Goal: Information Seeking & Learning: Learn about a topic

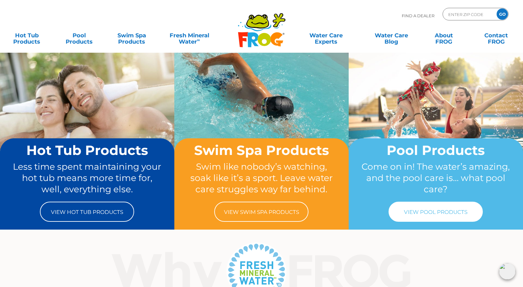
click at [456, 209] on link "View Pool Products" at bounding box center [435, 212] width 94 height 20
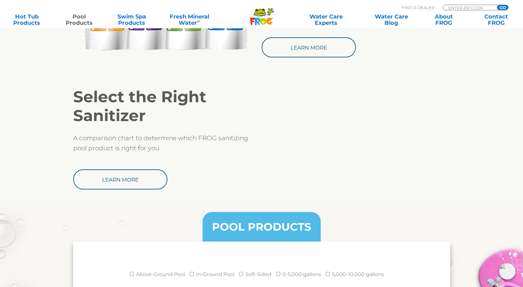
scroll to position [628, 0]
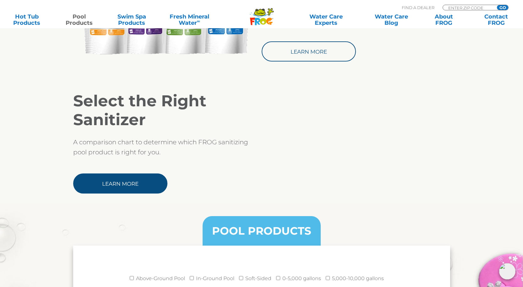
click at [118, 182] on link "Learn More" at bounding box center [120, 184] width 94 height 20
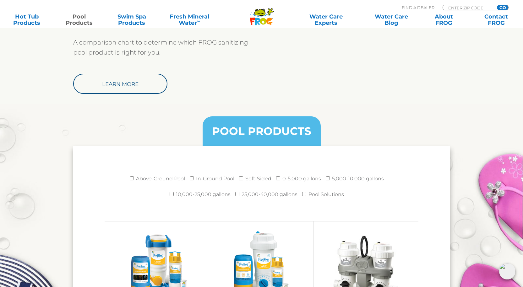
scroll to position [732, 0]
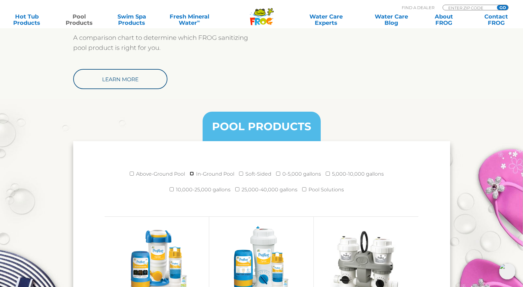
click at [194, 174] on input "In-Ground Pool" at bounding box center [192, 174] width 4 height 4
click at [191, 174] on input "In-Ground Pool" at bounding box center [192, 174] width 4 height 4
checkbox input "false"
click at [131, 174] on input "Above-Ground Pool" at bounding box center [132, 174] width 4 height 4
checkbox input "true"
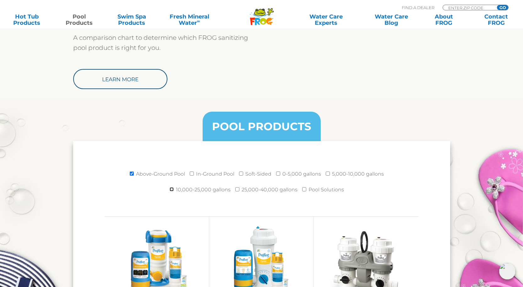
click at [172, 189] on input "10,000-25,000 gallons" at bounding box center [172, 189] width 4 height 4
checkbox input "true"
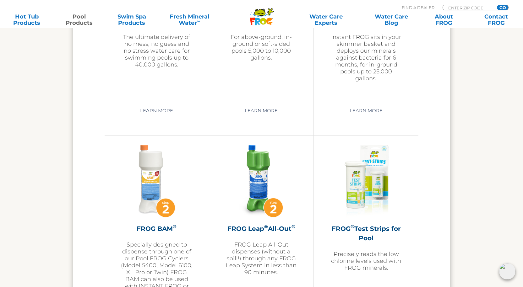
scroll to position [1570, 0]
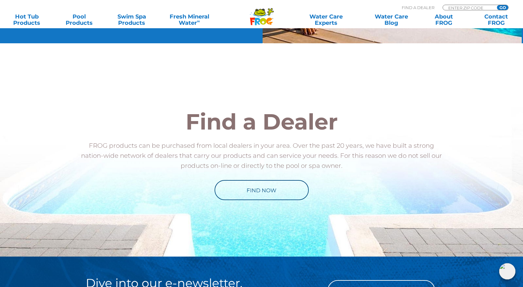
scroll to position [732, 0]
